Goal: Task Accomplishment & Management: Manage account settings

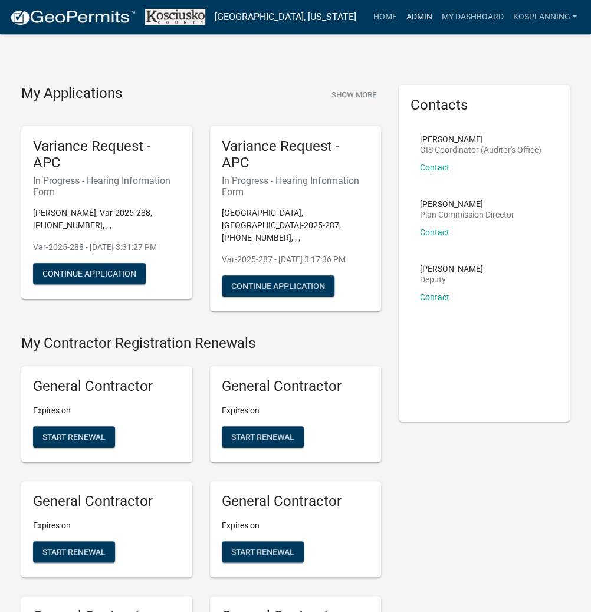
click at [421, 17] on link "Admin" at bounding box center [418, 17] width 35 height 22
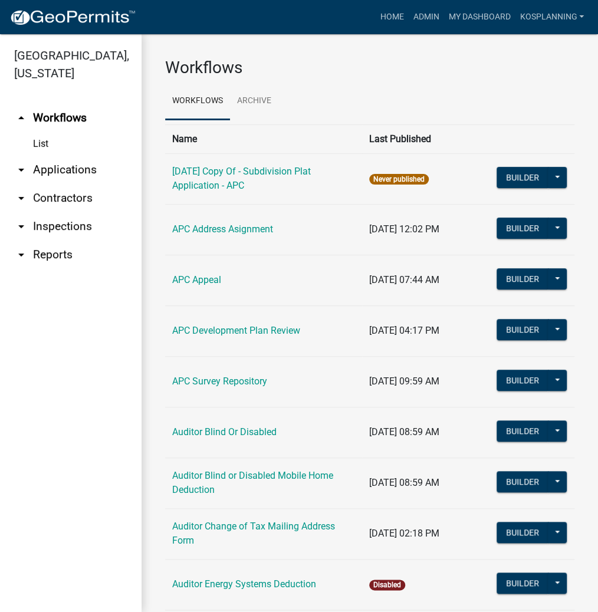
click at [43, 168] on link "arrow_drop_down Applications" at bounding box center [71, 170] width 142 height 28
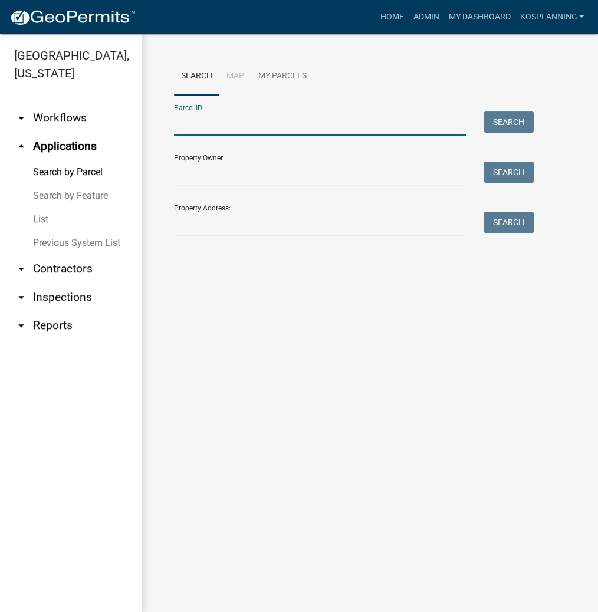
click at [211, 127] on input "Parcel ID:" at bounding box center [320, 123] width 292 height 24
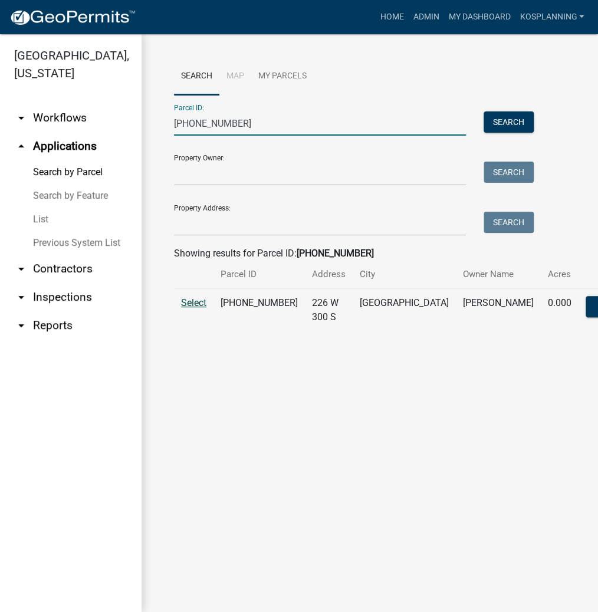
type input "[PHONE_NUMBER]"
click at [193, 308] on span "Select" at bounding box center [193, 302] width 25 height 11
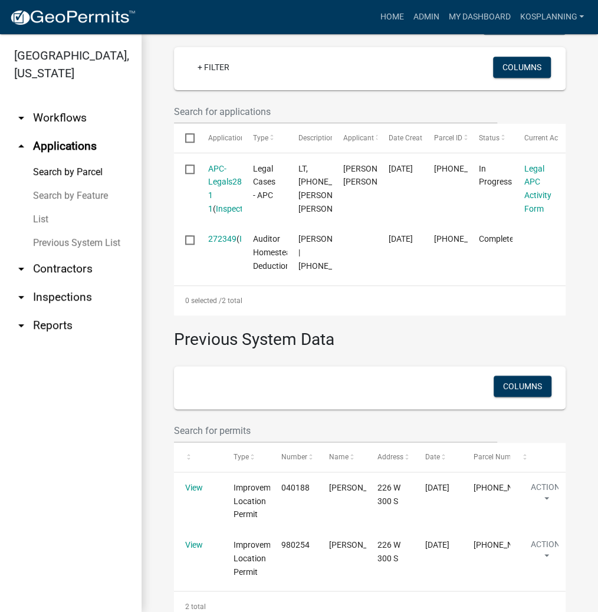
scroll to position [330, 0]
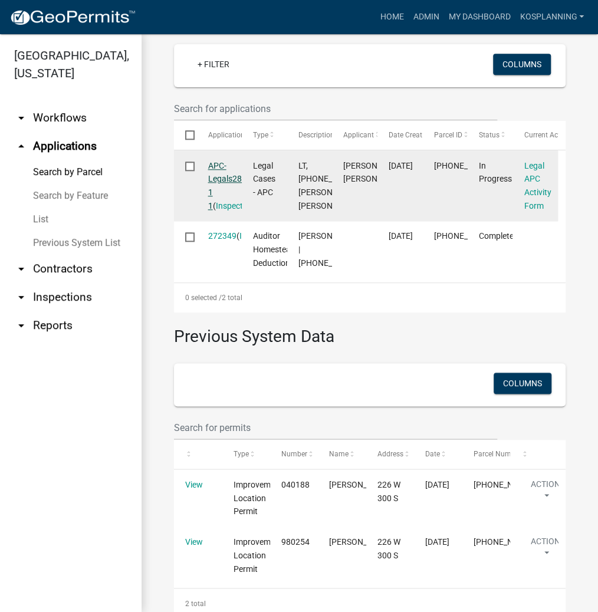
click at [224, 203] on link "APC-Legals286023 1 1" at bounding box center [234, 186] width 52 height 50
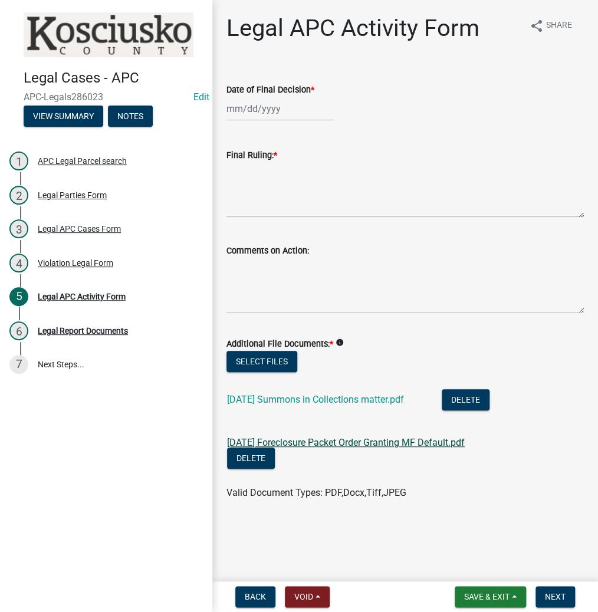
click at [319, 444] on link "[DATE] Foreclosure Packet Order Granting MF Default.pdf" at bounding box center [346, 442] width 238 height 11
click at [487, 583] on wm-app "Legal Cases - APC APC-Legals286023 Edit View Summary Notes 1 APC Legal Parcel s…" at bounding box center [299, 306] width 598 height 612
click at [484, 599] on span "Save & Exit" at bounding box center [486, 596] width 45 height 9
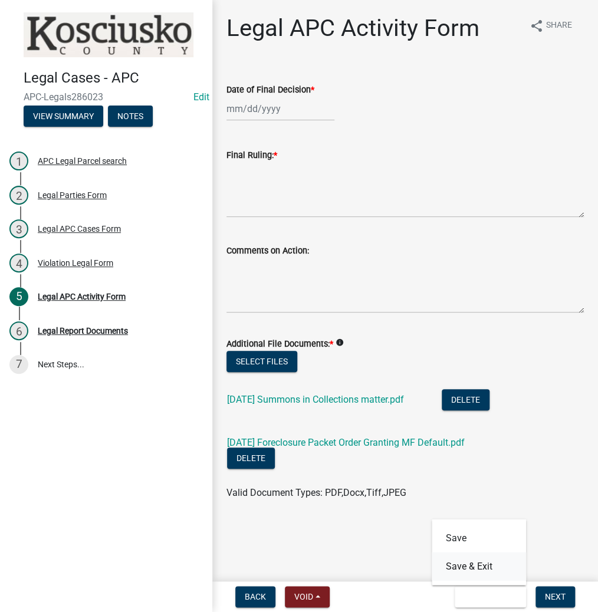
click at [472, 562] on button "Save & Exit" at bounding box center [479, 566] width 94 height 28
